Goal: Task Accomplishment & Management: Use online tool/utility

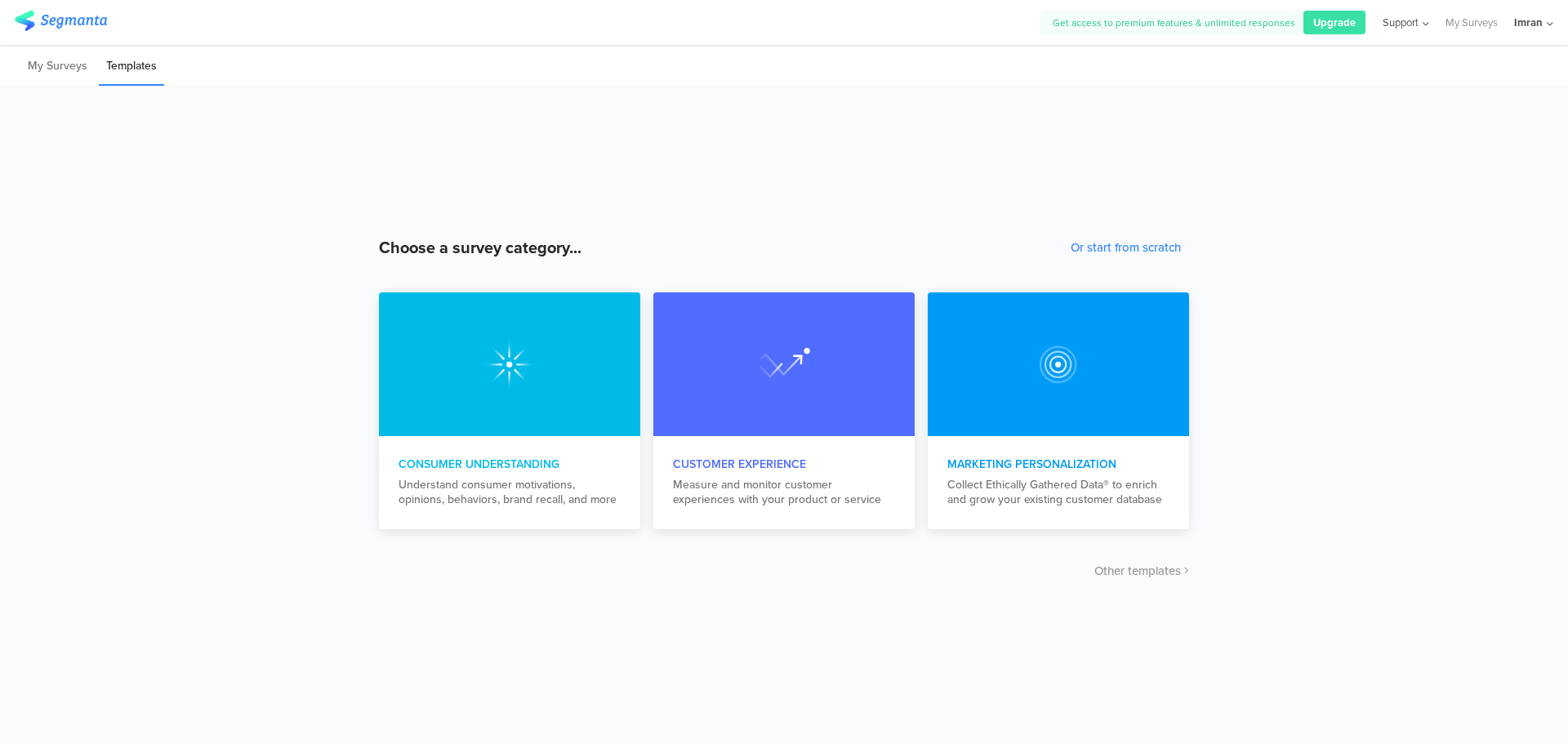
click at [1415, 24] on span "Support" at bounding box center [1401, 22] width 36 height 15
click at [1124, 138] on div "Choose a survey category... Or start from scratch Consumer Understanding Unders…" at bounding box center [784, 415] width 1568 height 657
click at [1471, 28] on link "My Surveys" at bounding box center [1472, 23] width 52 height 45
click at [1409, 21] on span "Support" at bounding box center [1401, 22] width 36 height 15
click at [1538, 99] on div "Choose a survey category... Or start from scratch Consumer Understanding Unders…" at bounding box center [784, 415] width 1568 height 657
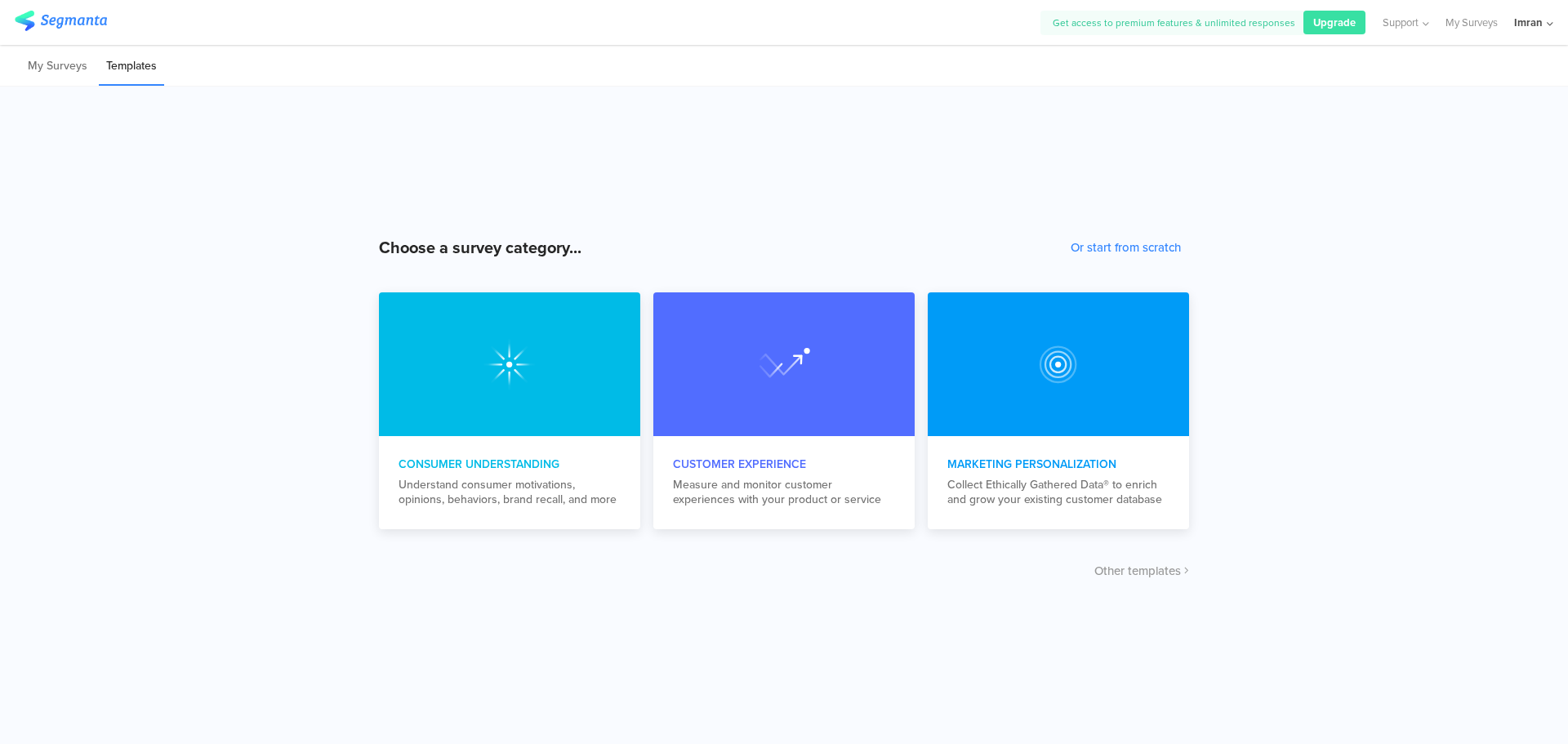
click at [1534, 14] on div "Imran" at bounding box center [1528, 22] width 29 height 15
click at [1050, 110] on div "Choose a survey category... Or start from scratch Consumer Understanding Unders…" at bounding box center [784, 415] width 1568 height 657
